Goal: Information Seeking & Learning: Learn about a topic

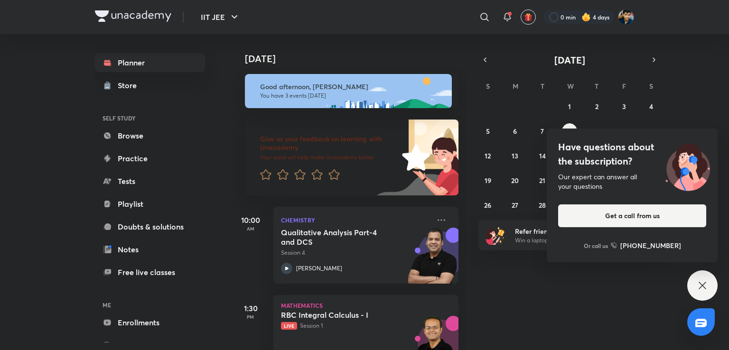
scroll to position [65, 0]
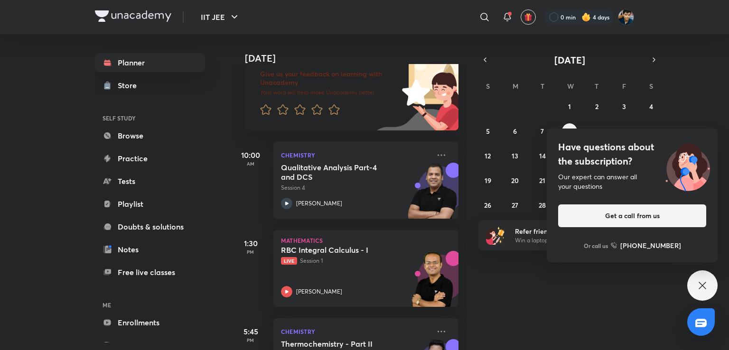
click at [29, 74] on div "IIT JEE ​ 0 min 4 days Planner Store SELF STUDY Browse Practice Tests Playlist …" at bounding box center [364, 175] width 729 height 350
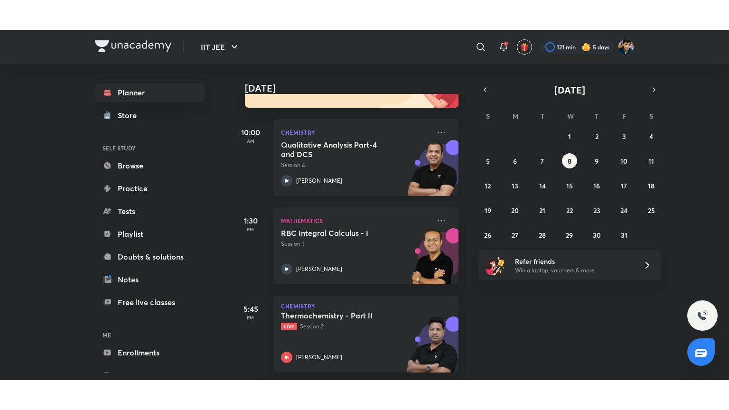
scroll to position [0, 9]
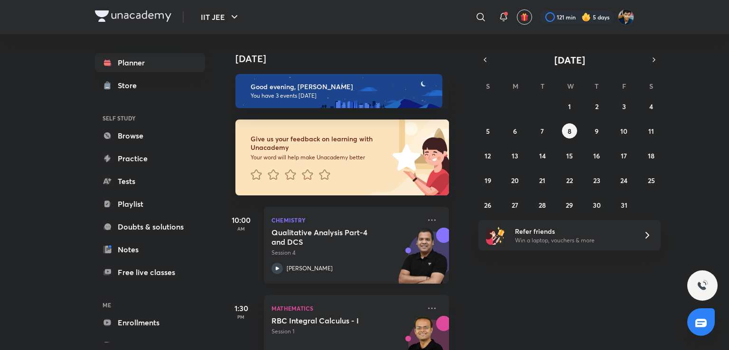
click at [334, 223] on p "Chemistry" at bounding box center [345, 219] width 149 height 11
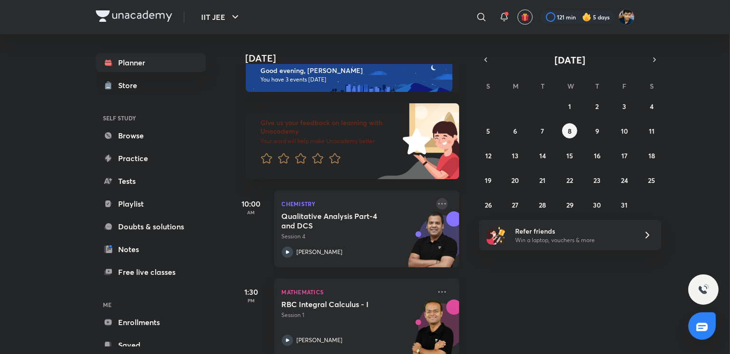
click at [436, 203] on icon at bounding box center [441, 203] width 11 height 11
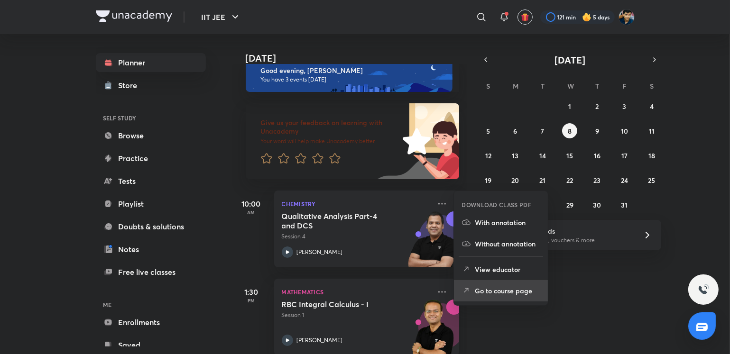
click at [494, 286] on p "Go to course page" at bounding box center [507, 291] width 65 height 10
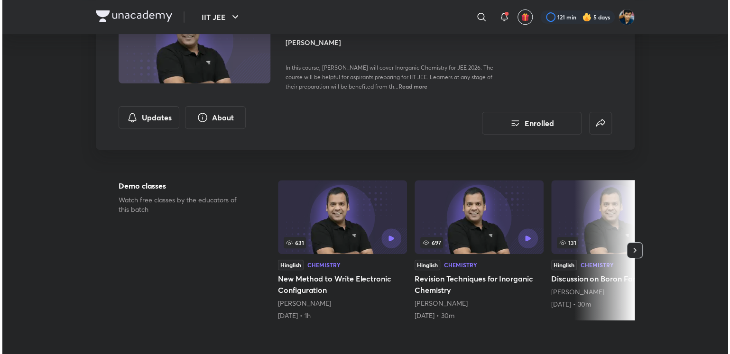
scroll to position [104, 0]
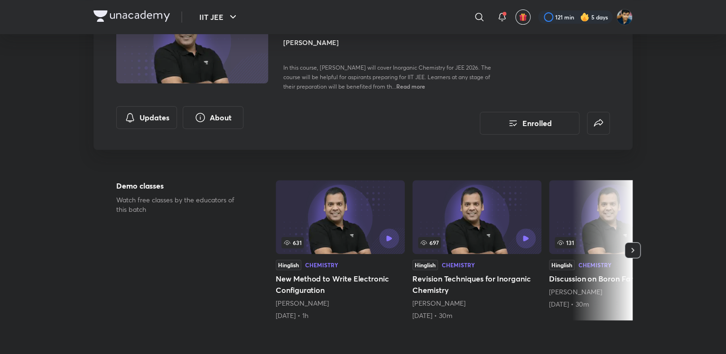
click at [161, 129] on div "Updates About" at bounding box center [182, 120] width 133 height 28
click at [167, 114] on button "Updates" at bounding box center [146, 116] width 61 height 23
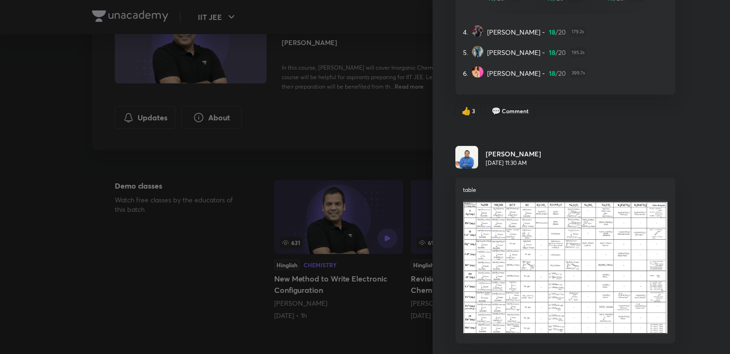
scroll to position [706, 0]
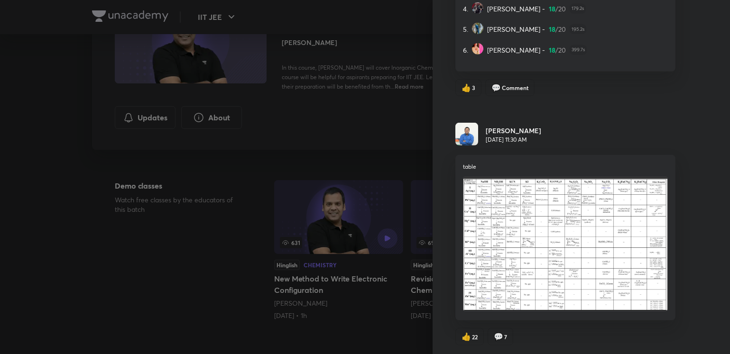
click at [562, 283] on img at bounding box center [565, 244] width 205 height 135
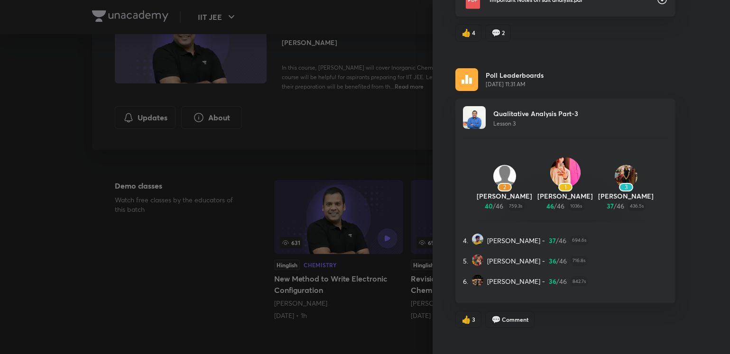
scroll to position [0, 0]
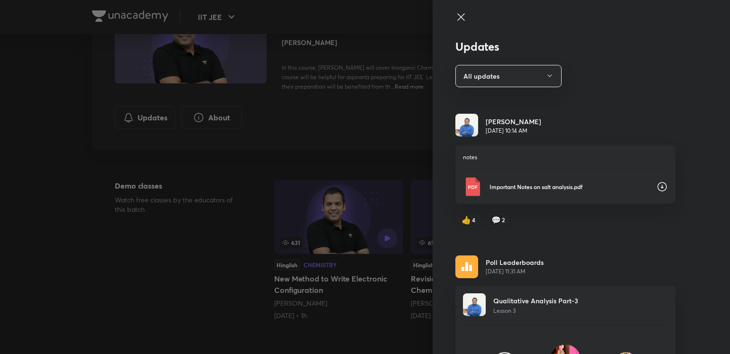
click at [511, 184] on p "Important Notes on salt analysis.pdf" at bounding box center [568, 187] width 159 height 9
